Goal: Entertainment & Leisure: Consume media (video, audio)

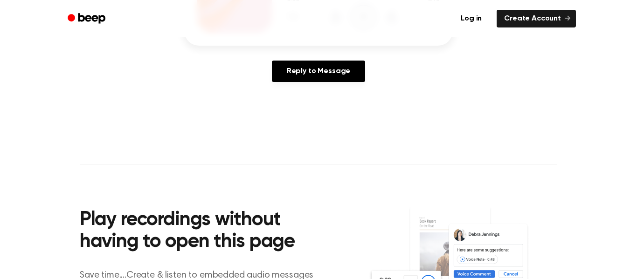
scroll to position [201, 0]
click at [335, 110] on main "You were left a beep Turn up your volume and press play. Voice Note [DATE] · 12…" at bounding box center [318, 86] width 637 height 575
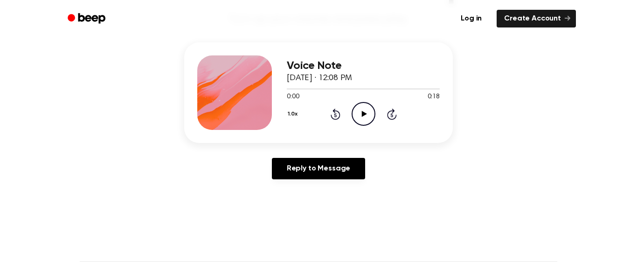
scroll to position [84, 0]
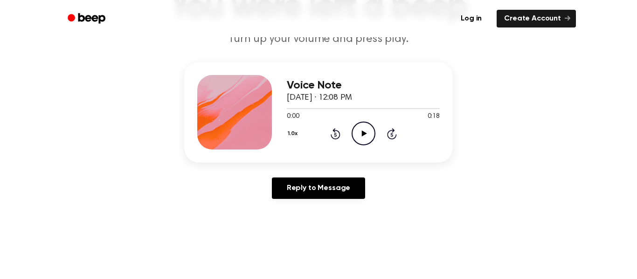
click at [356, 129] on icon "Play Audio" at bounding box center [364, 134] width 24 height 24
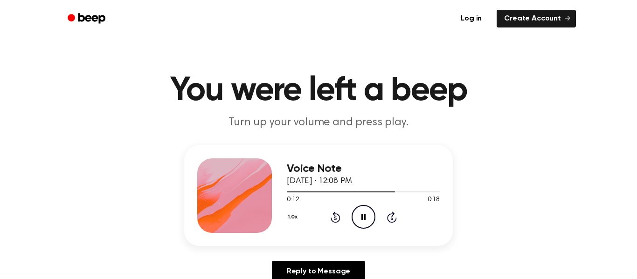
scroll to position [0, 0]
click at [357, 209] on icon "Play Audio" at bounding box center [364, 218] width 24 height 24
click at [360, 221] on icon "Pause Audio" at bounding box center [364, 218] width 24 height 24
